Goal: Task Accomplishment & Management: Use online tool/utility

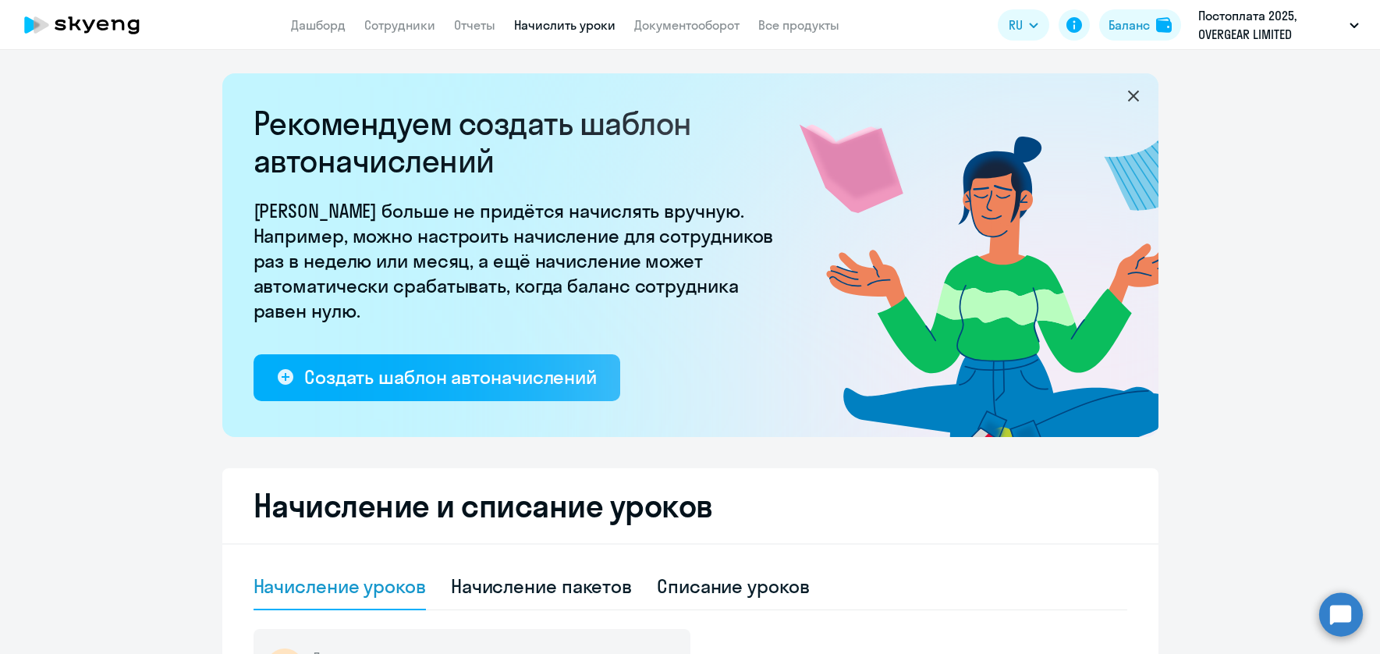
select select "10"
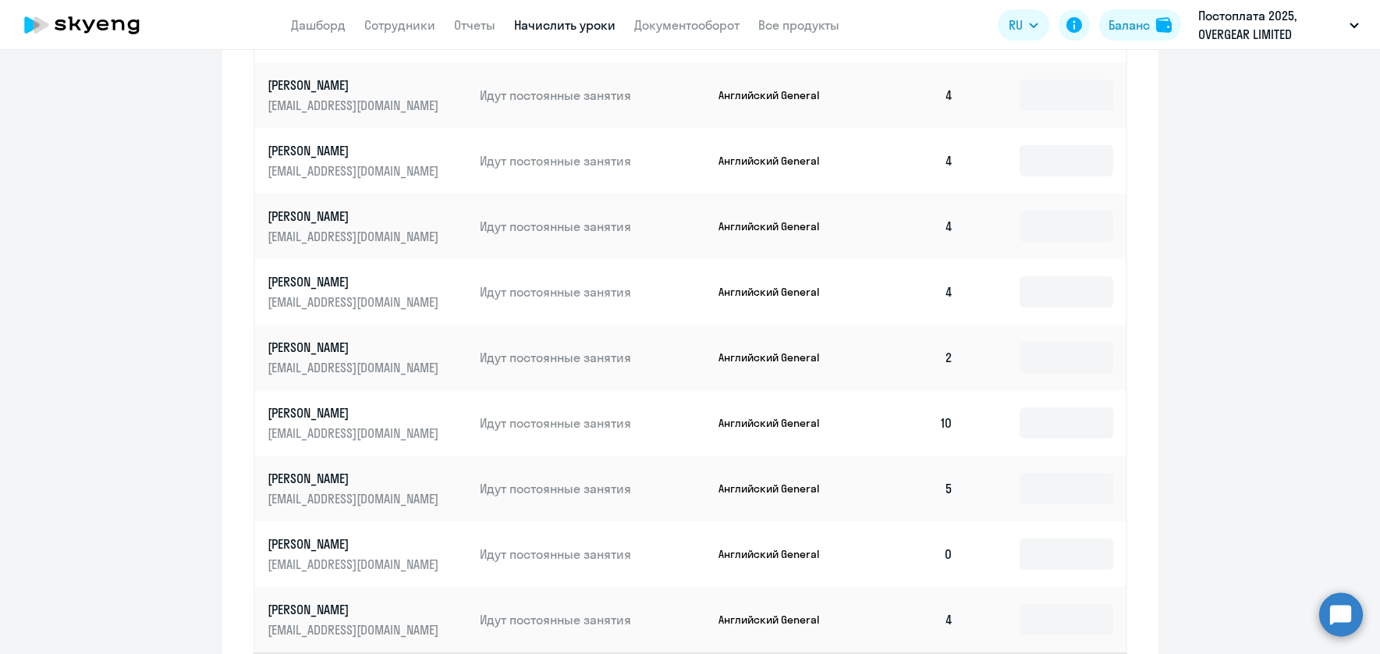
scroll to position [921, 0]
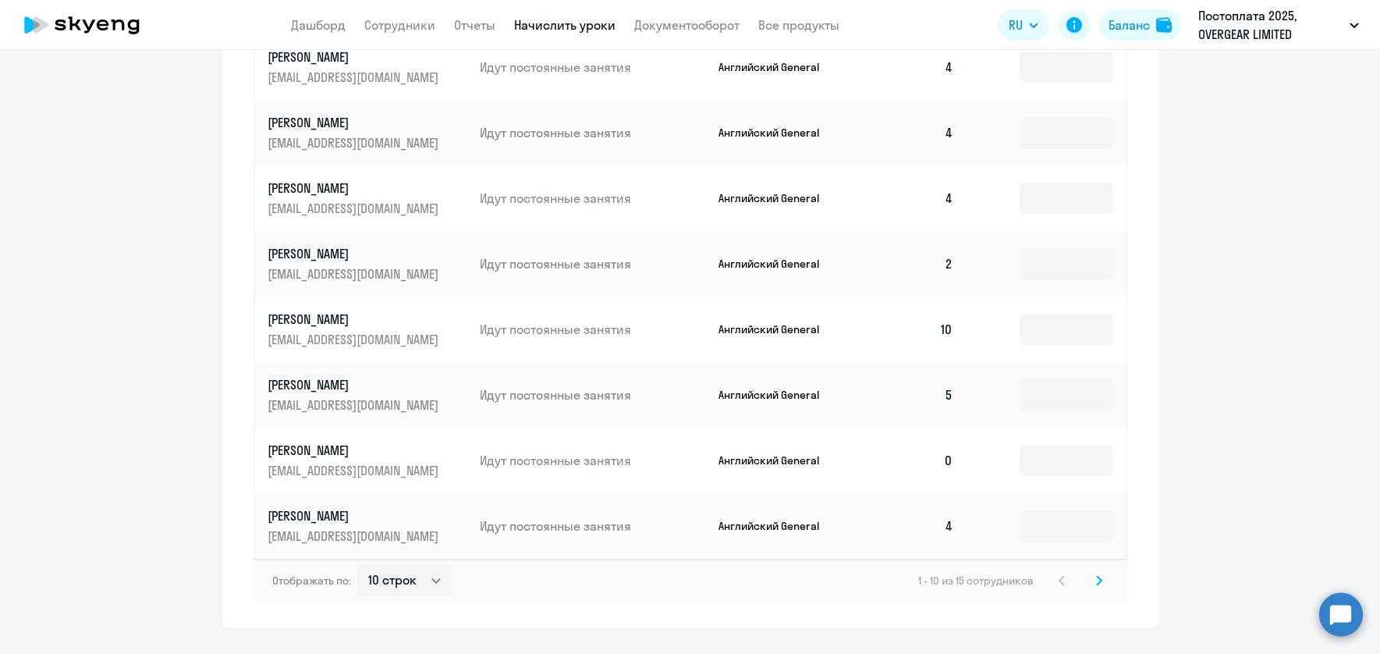
click at [1098, 583] on svg-icon at bounding box center [1099, 580] width 19 height 19
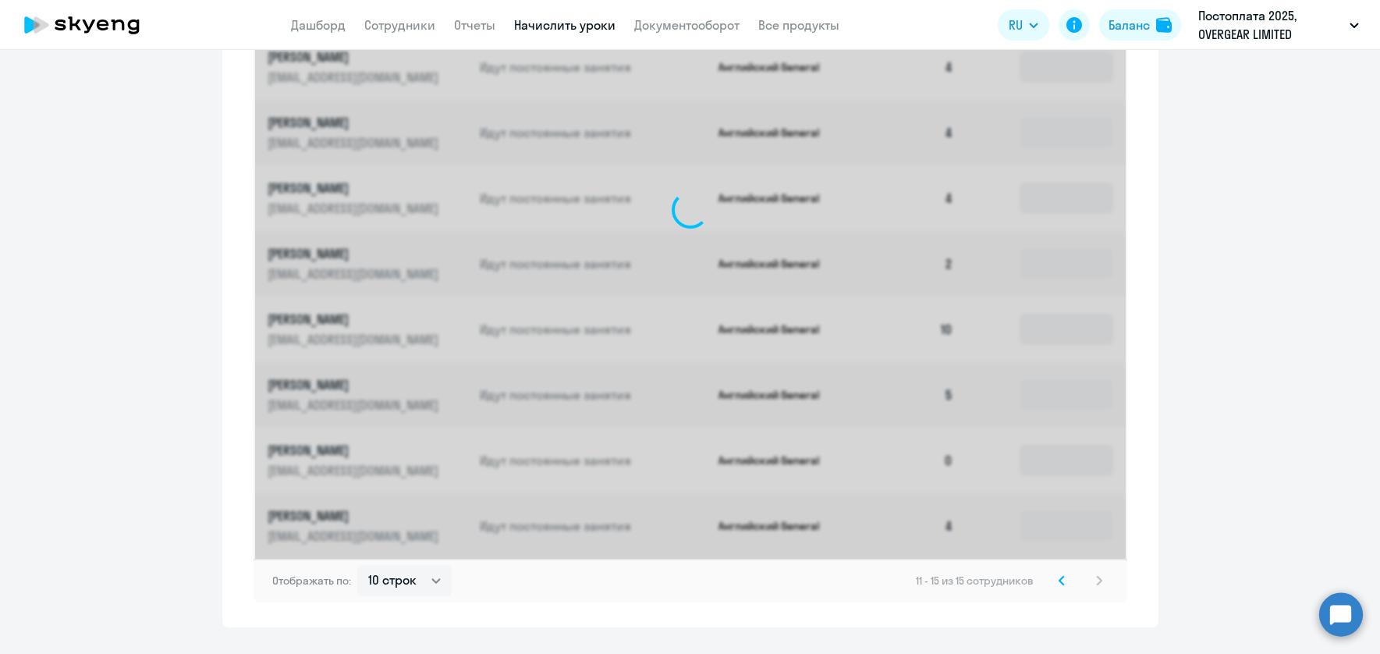
scroll to position [629, 0]
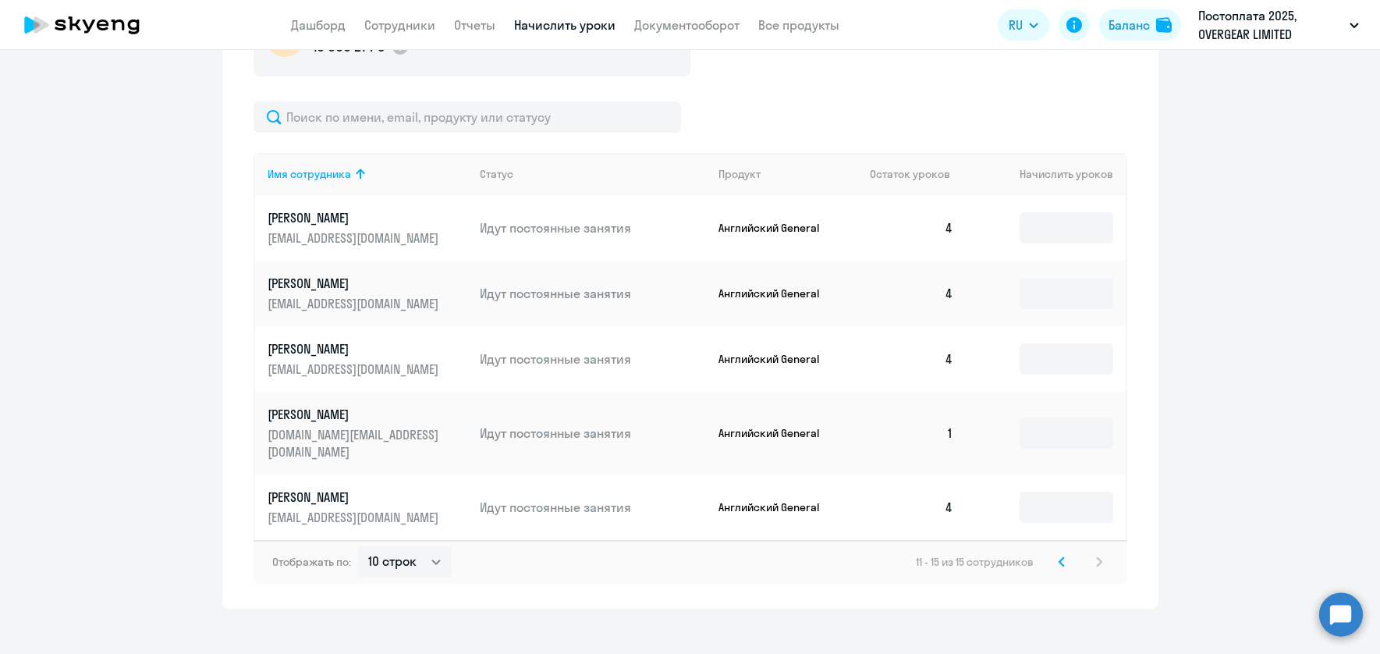
click at [1052, 552] on svg-icon at bounding box center [1061, 561] width 19 height 19
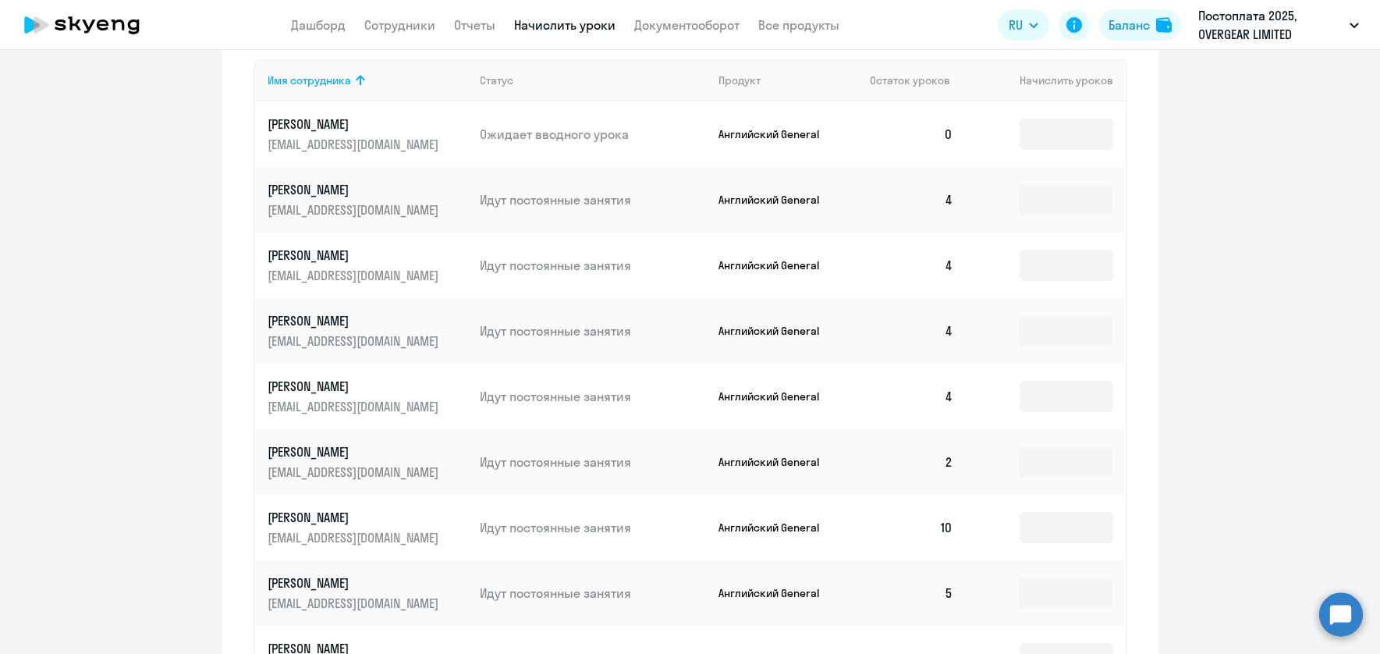
scroll to position [738, 0]
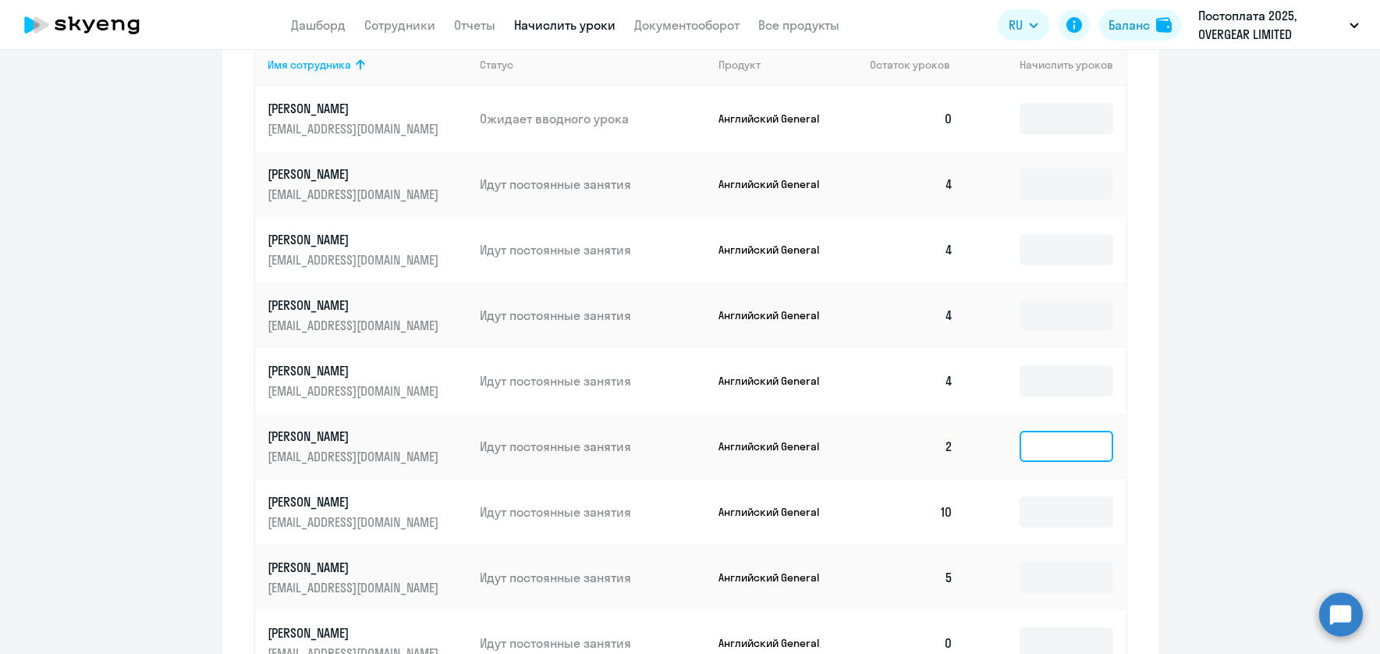
click at [1044, 438] on input at bounding box center [1067, 446] width 94 height 31
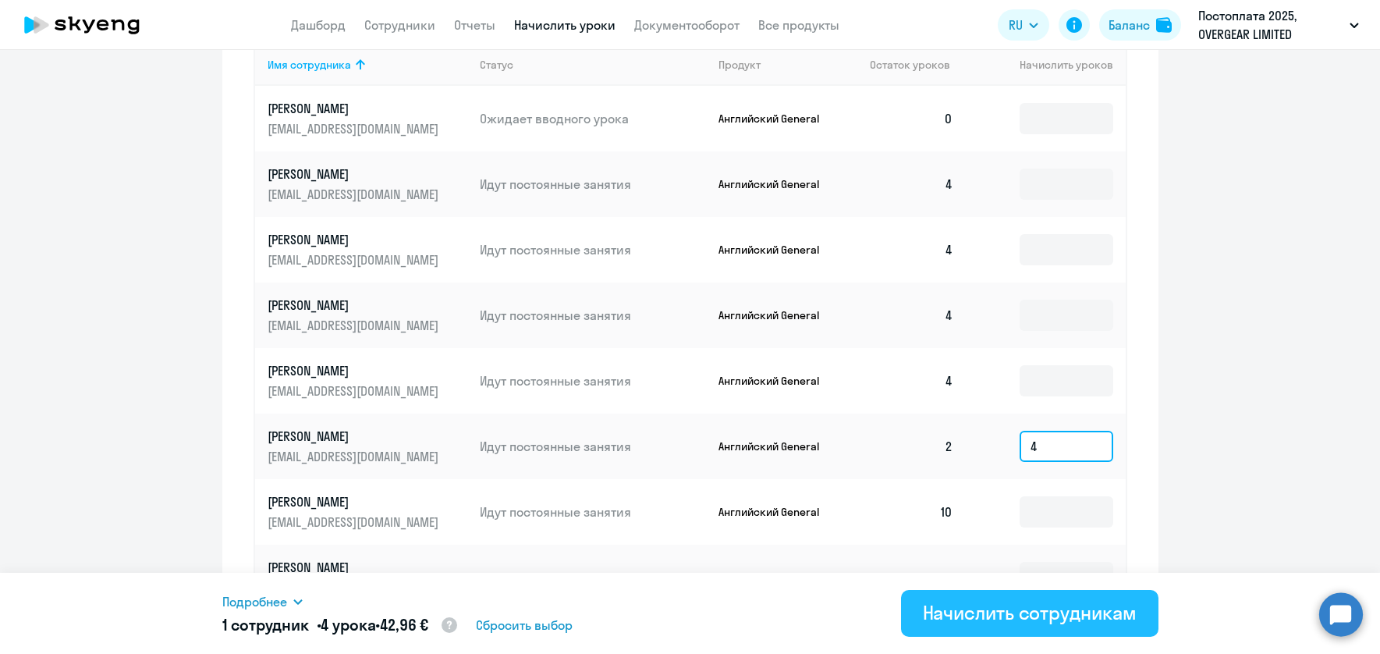
type input "4"
click at [1037, 609] on div "Начислить сотрудникам" at bounding box center [1030, 612] width 214 height 25
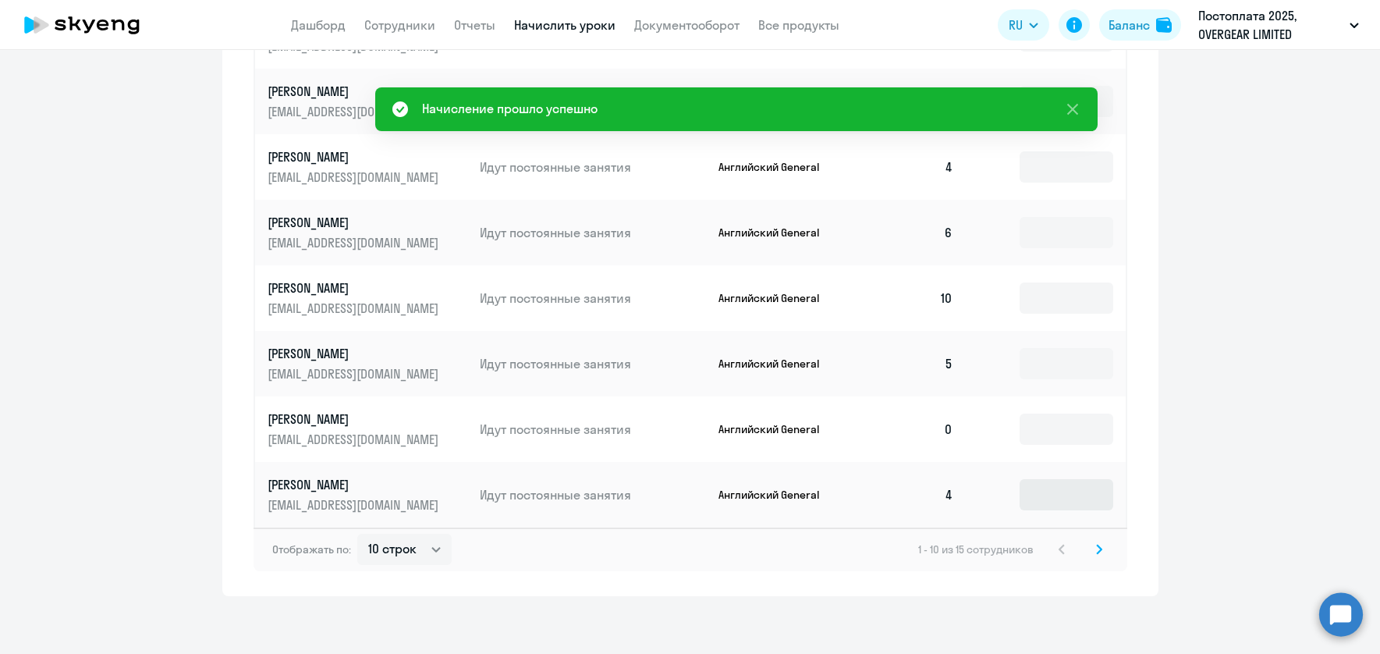
scroll to position [957, 0]
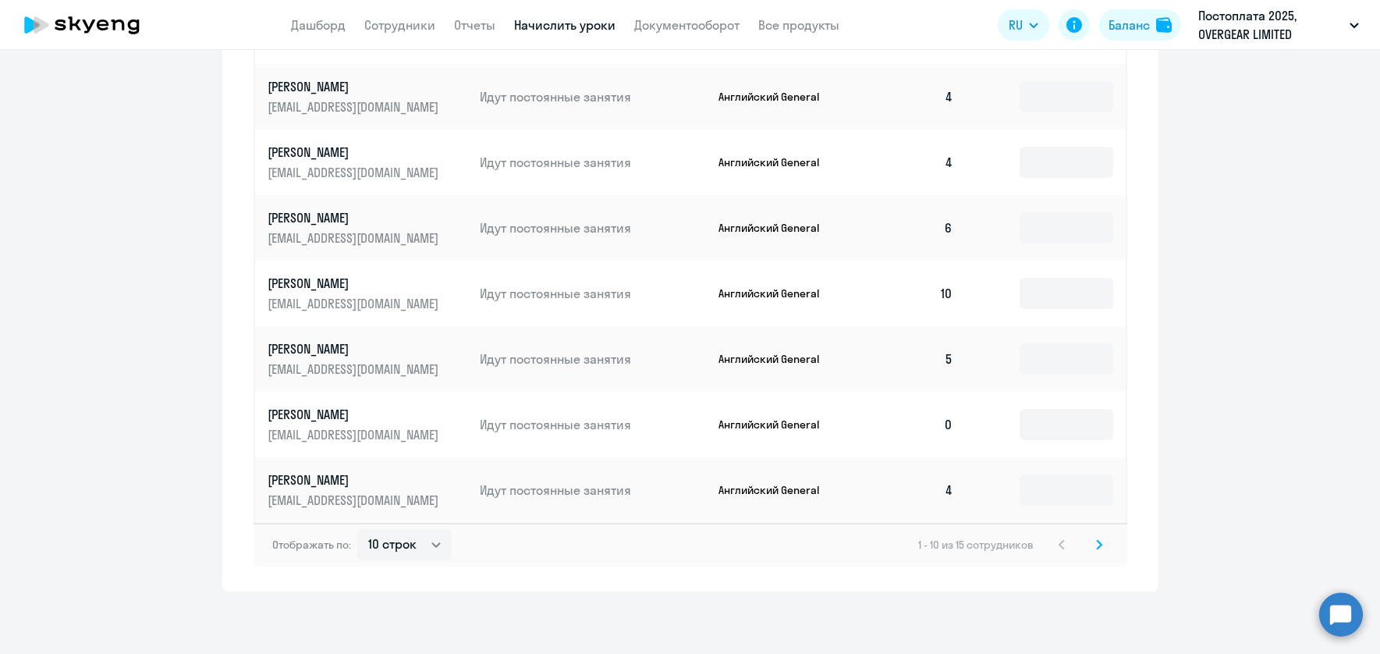
click at [1090, 539] on svg-icon at bounding box center [1099, 544] width 19 height 19
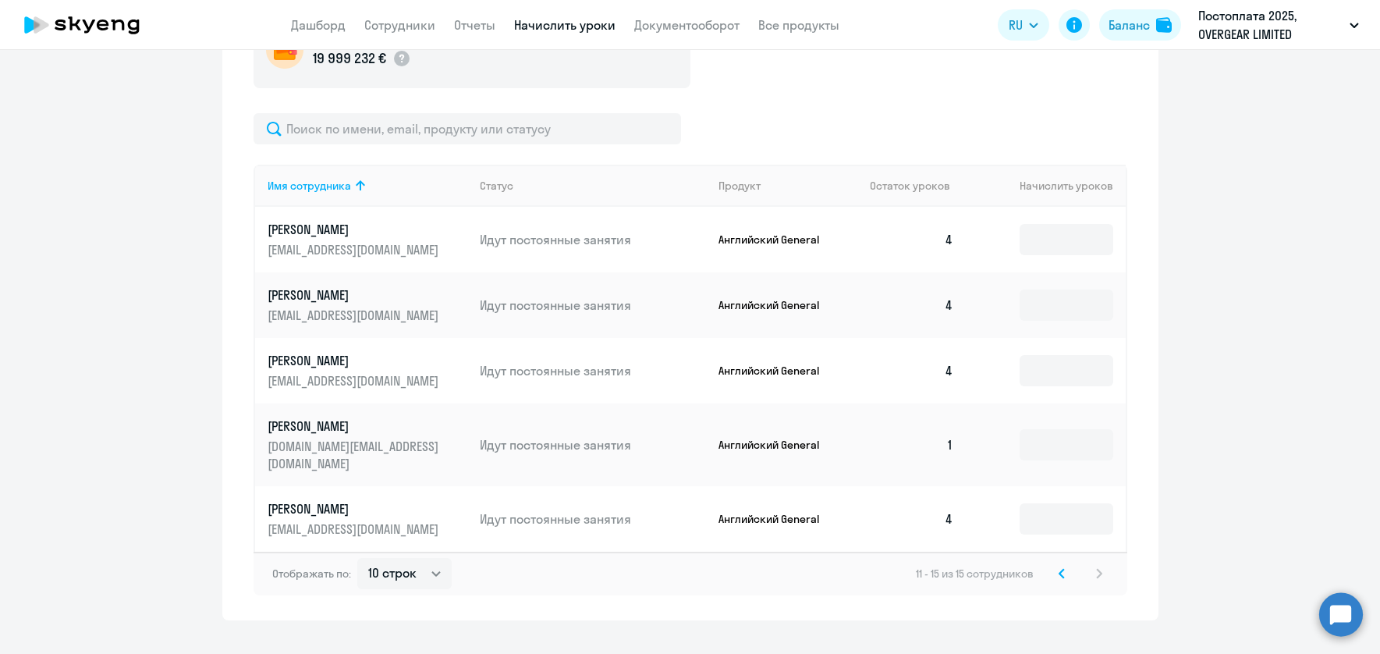
scroll to position [598, 0]
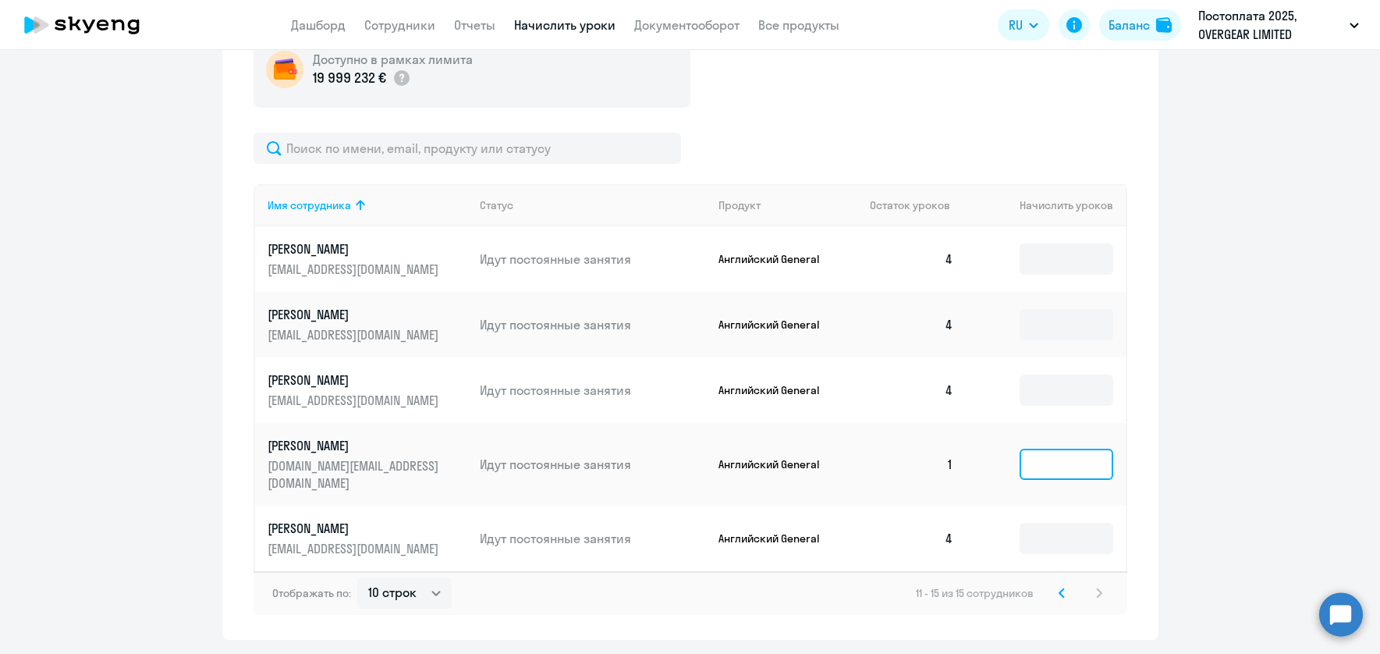
click at [1074, 470] on input at bounding box center [1067, 464] width 94 height 31
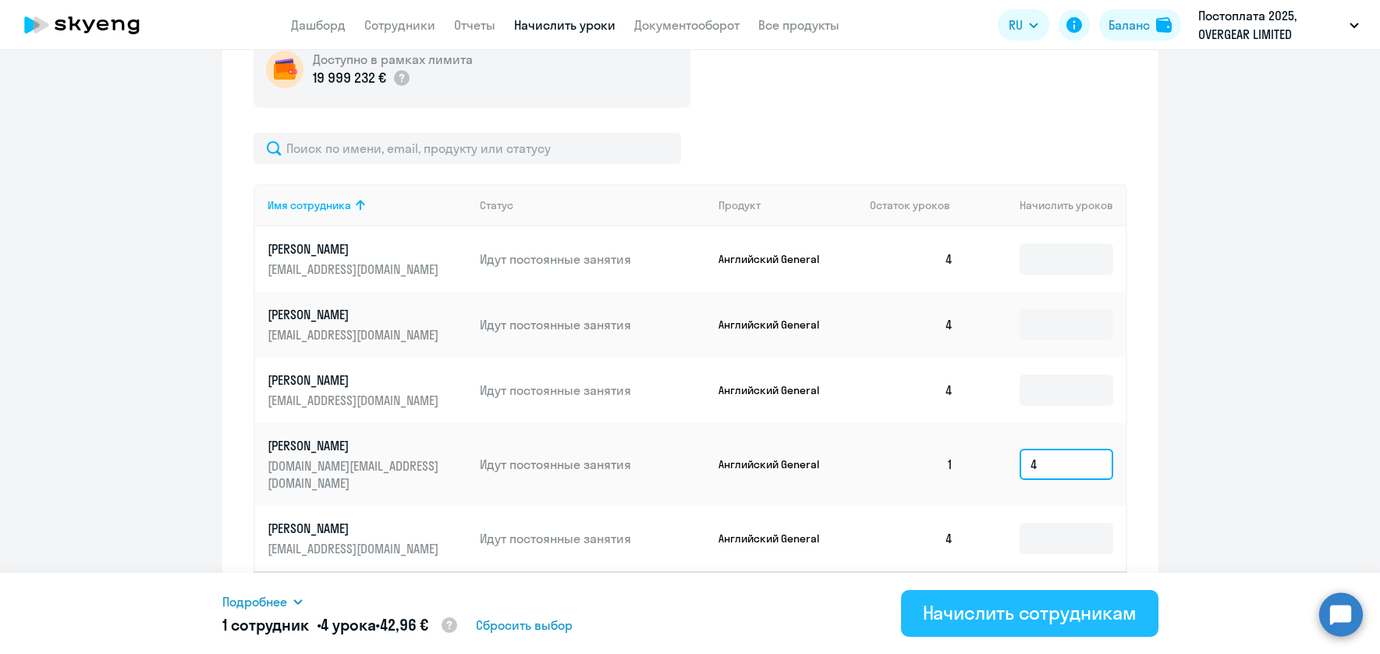
type input "4"
click at [987, 612] on div "Начислить сотрудникам" at bounding box center [1030, 612] width 214 height 25
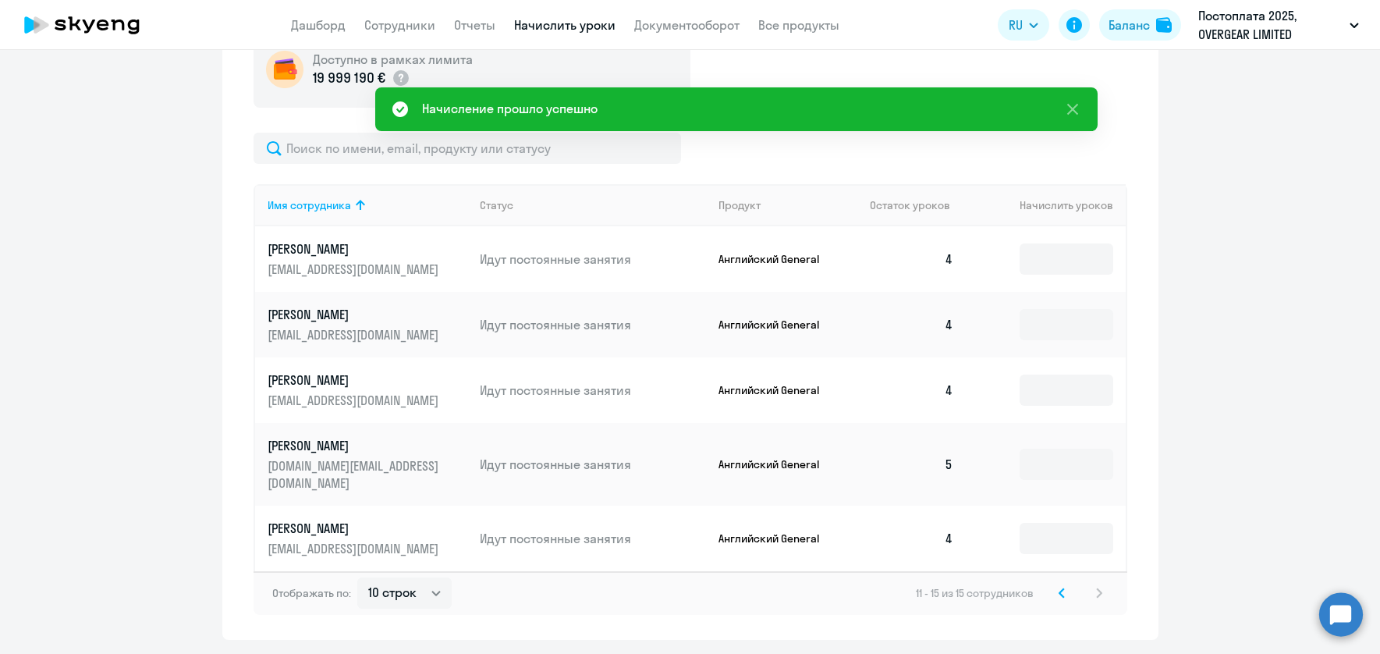
click at [1052, 584] on svg-icon at bounding box center [1061, 593] width 19 height 19
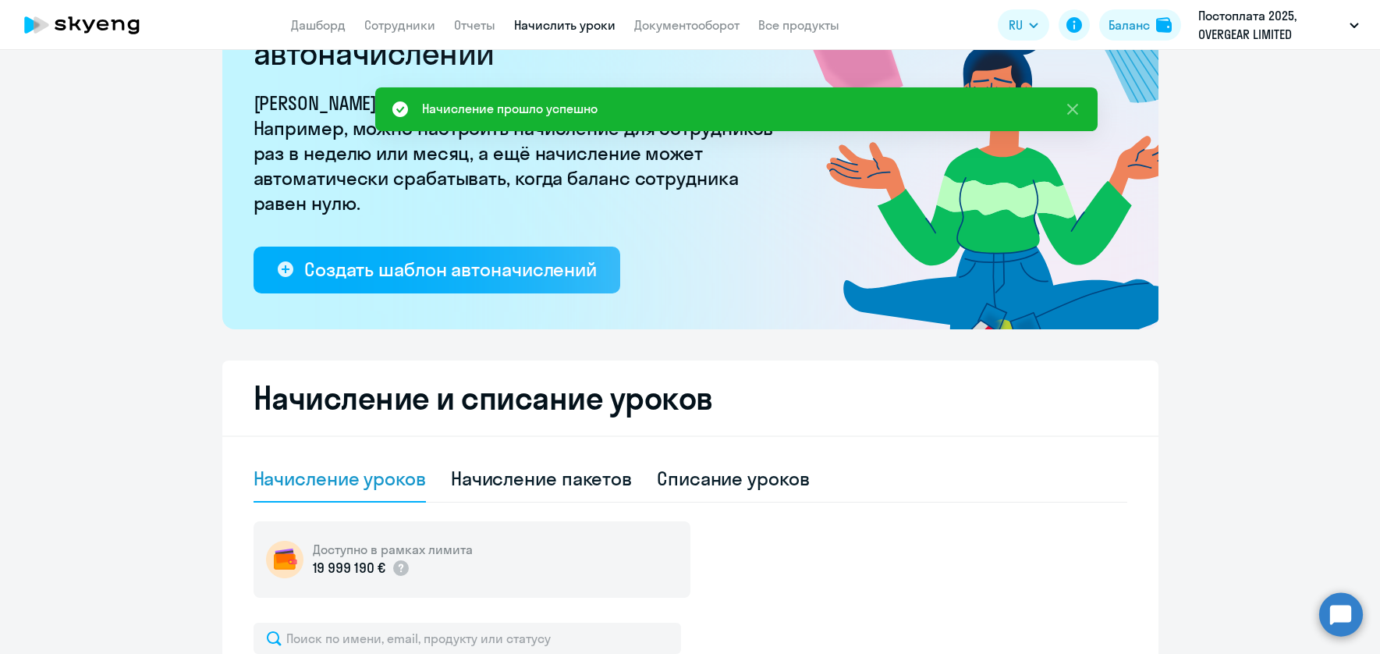
scroll to position [0, 0]
